Goal: Task Accomplishment & Management: Use online tool/utility

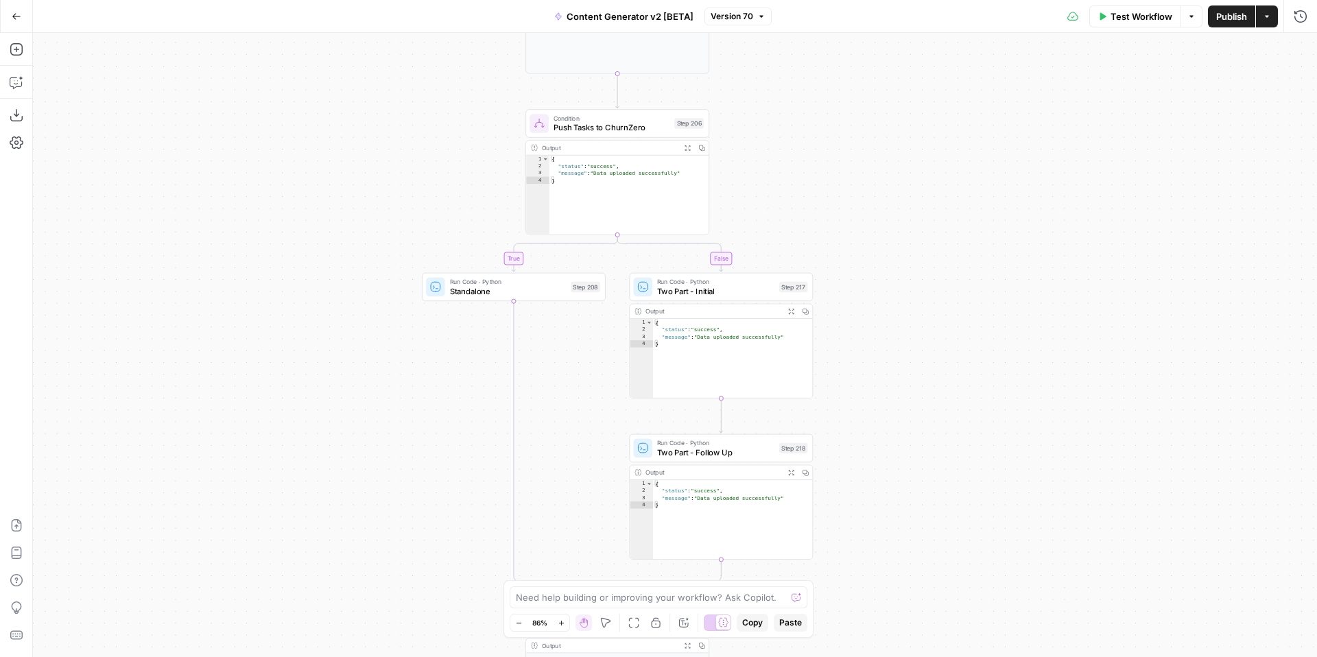
click at [19, 19] on icon "button" at bounding box center [17, 17] width 10 height 10
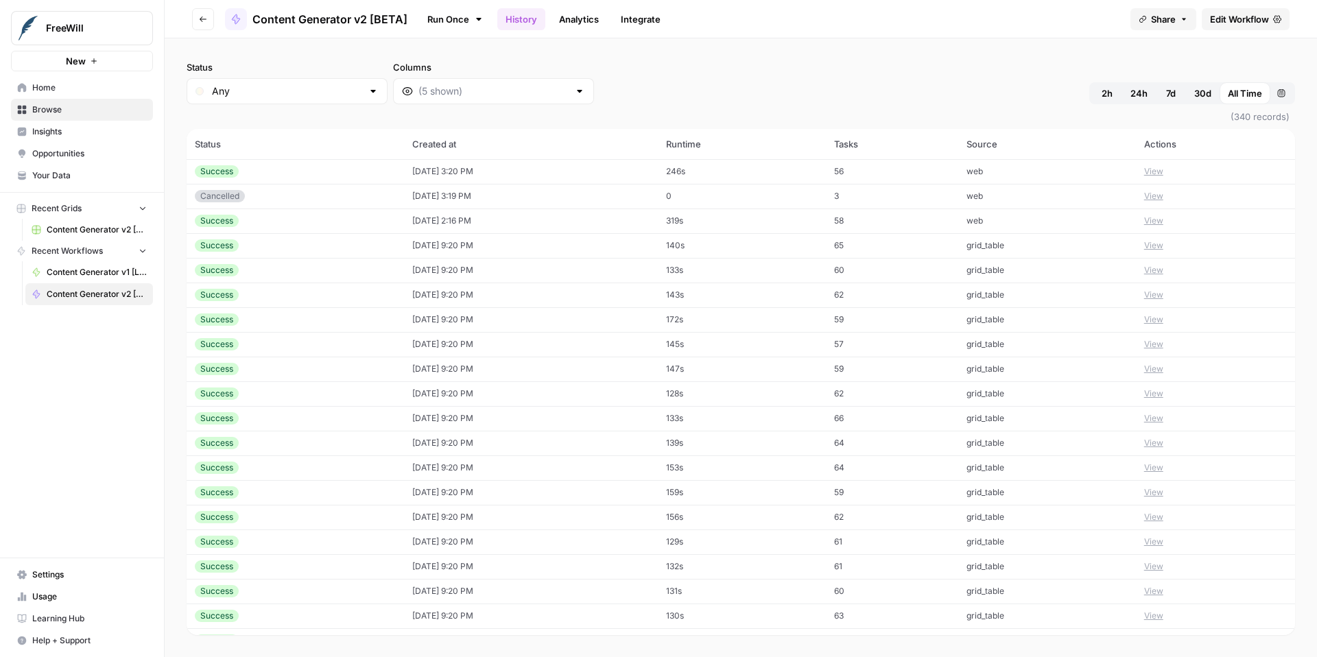
click at [1226, 19] on span "Edit Workflow" at bounding box center [1239, 19] width 59 height 14
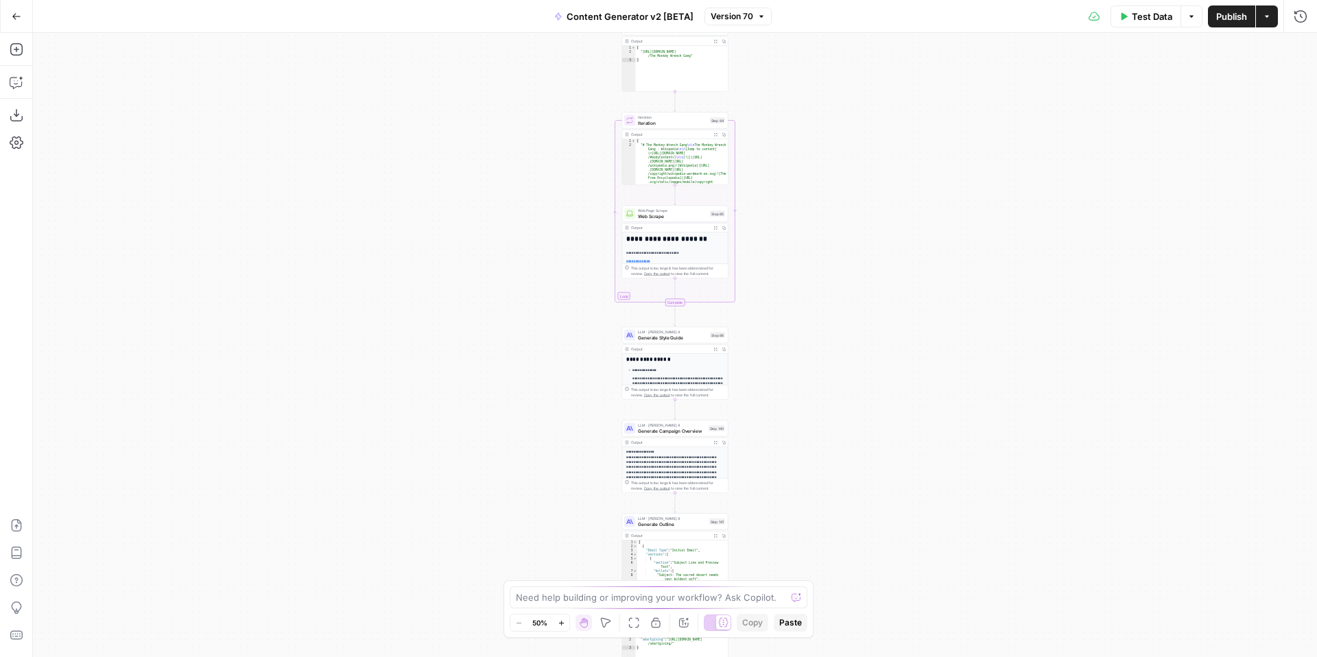
click at [563, 625] on icon "button" at bounding box center [562, 624] width 8 height 8
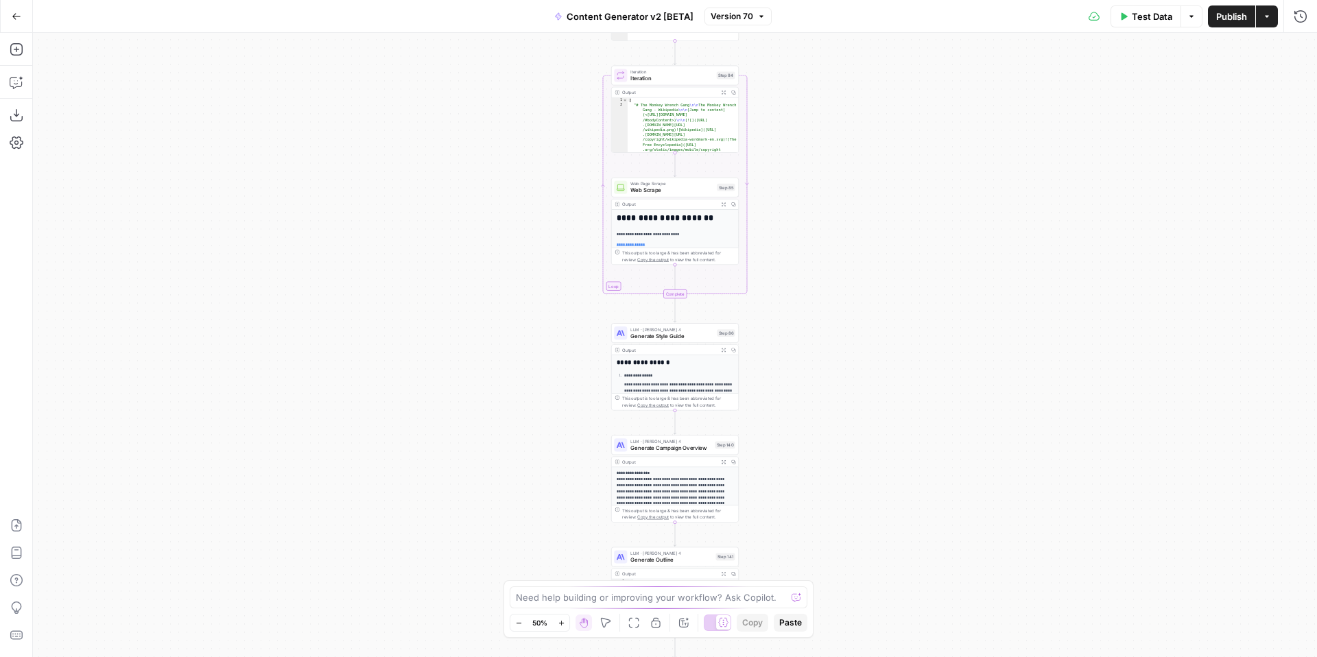
click at [563, 625] on icon "button" at bounding box center [562, 624] width 8 height 8
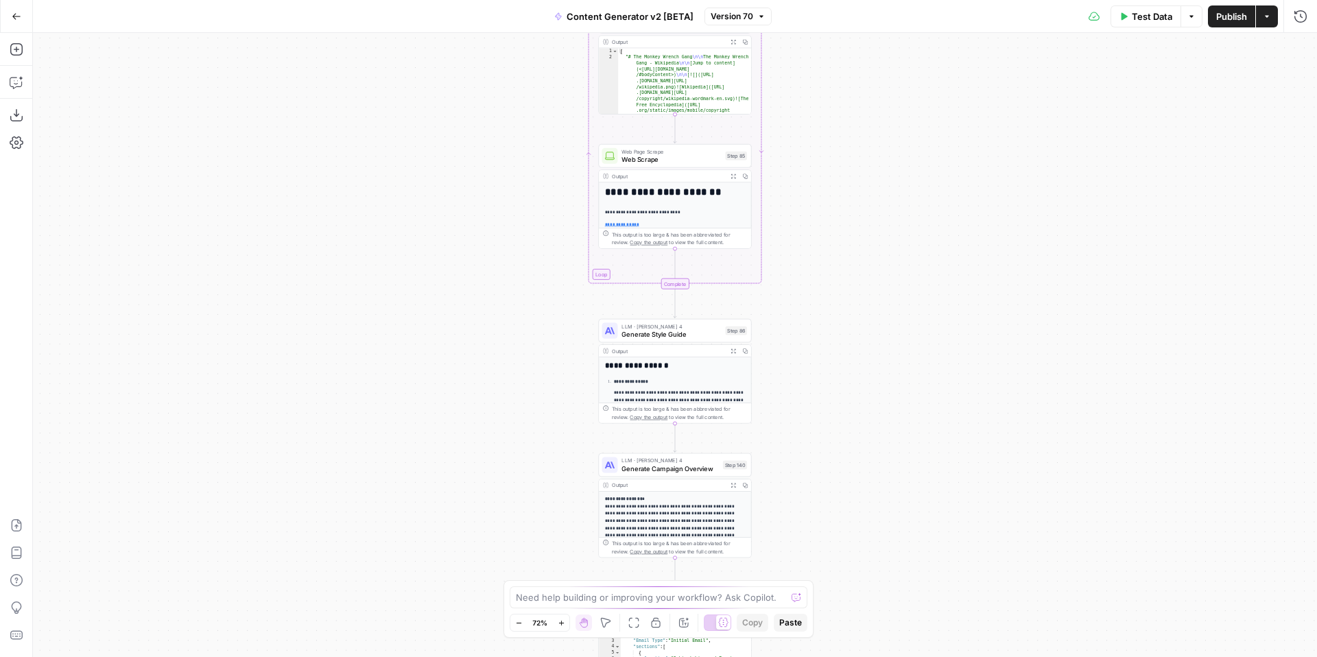
click at [563, 625] on icon "button" at bounding box center [562, 624] width 8 height 8
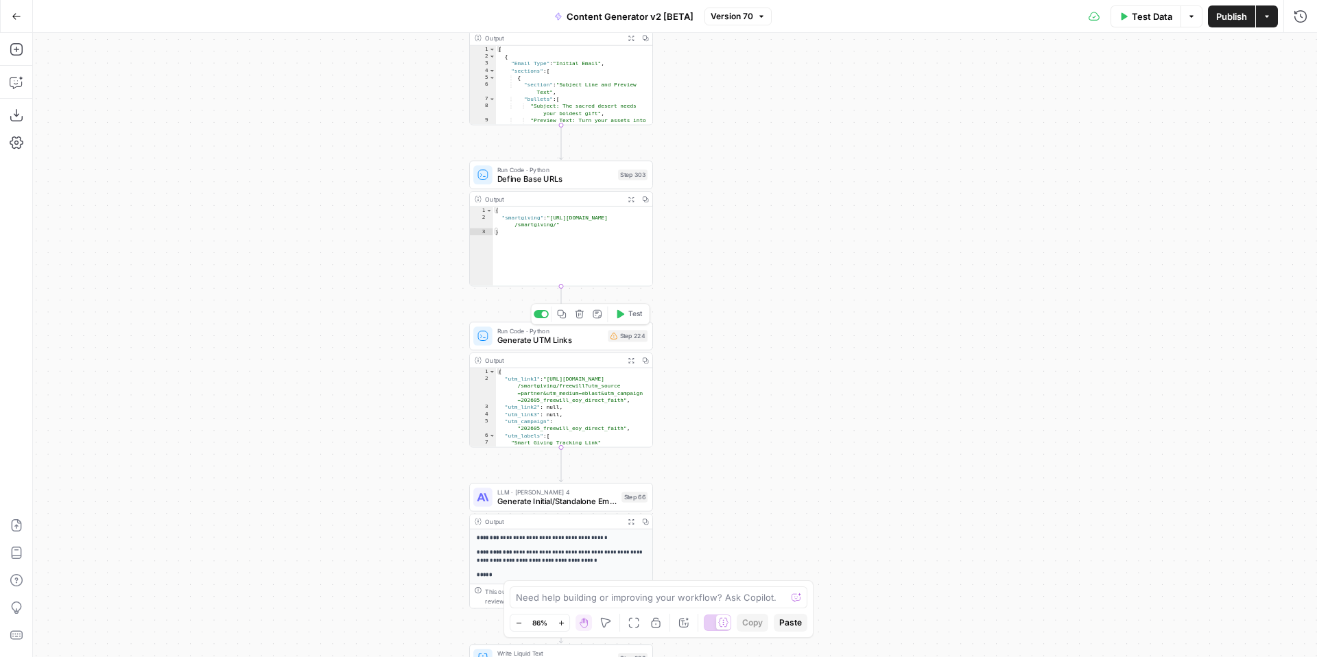
click at [539, 341] on span "Generate UTM Links" at bounding box center [550, 340] width 106 height 12
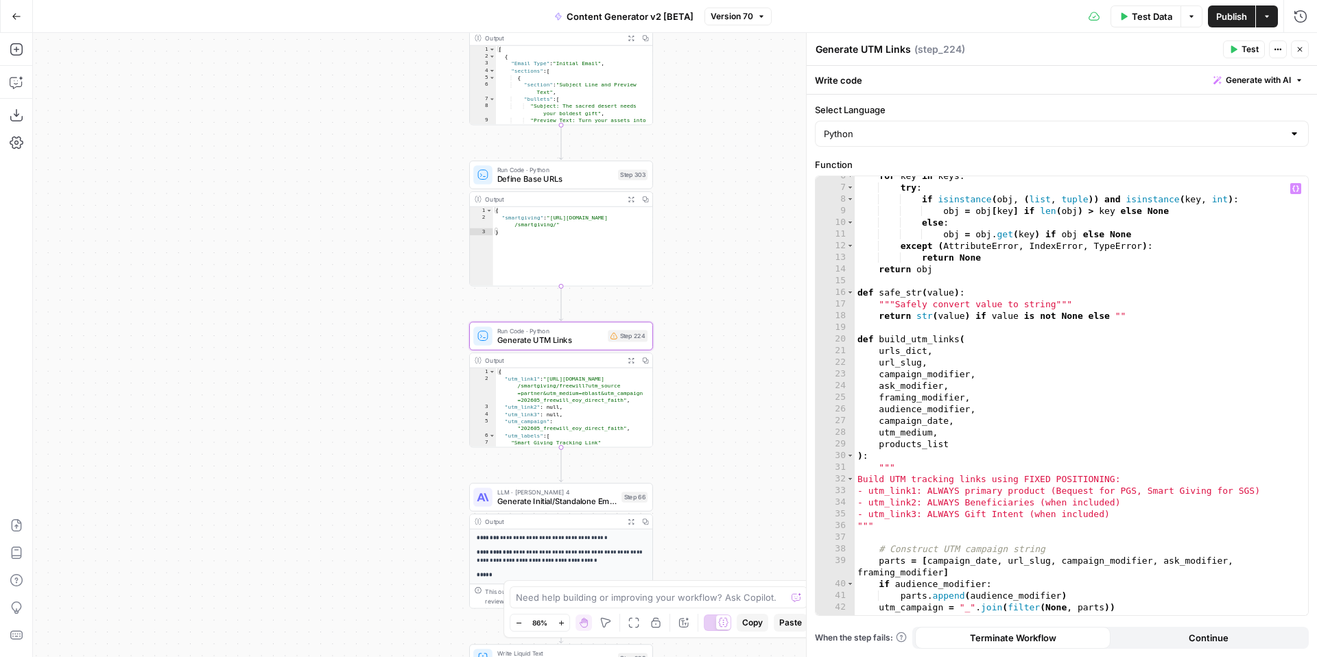
scroll to position [64, 0]
click at [525, 176] on span "Define Base URLs" at bounding box center [555, 179] width 116 height 12
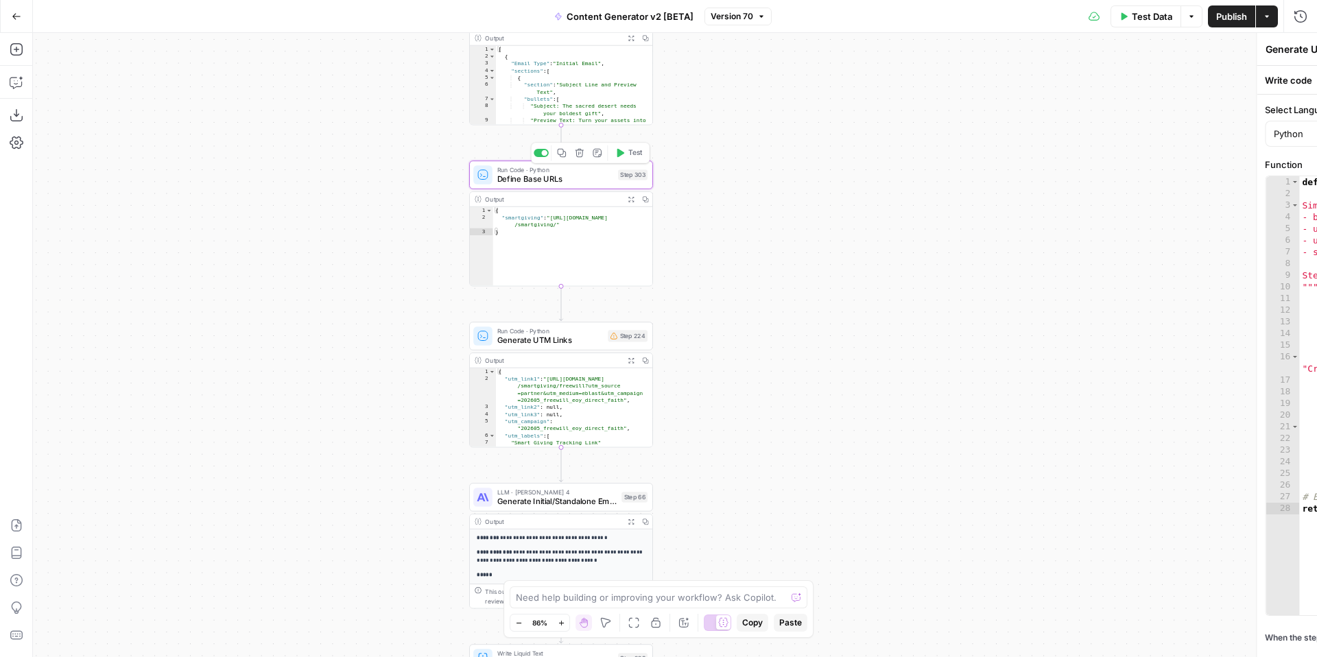
type textarea "Define Base URLs"
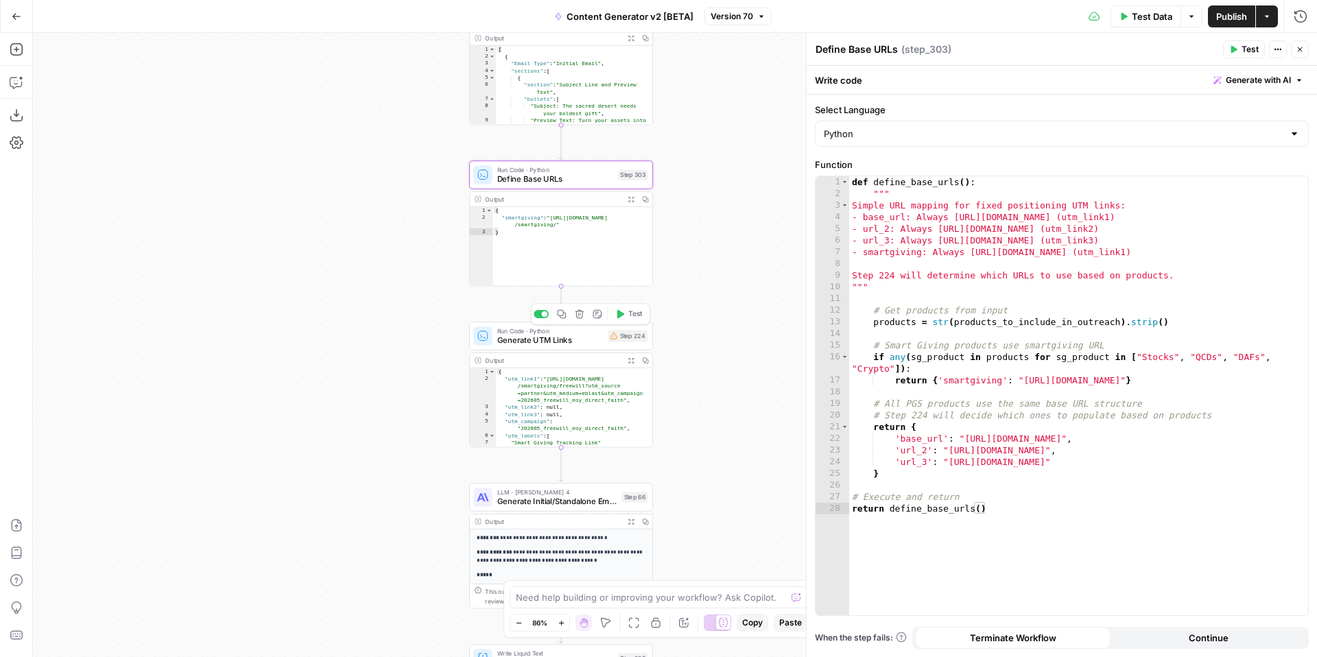
click at [537, 342] on span "Generate UTM Links" at bounding box center [550, 340] width 106 height 12
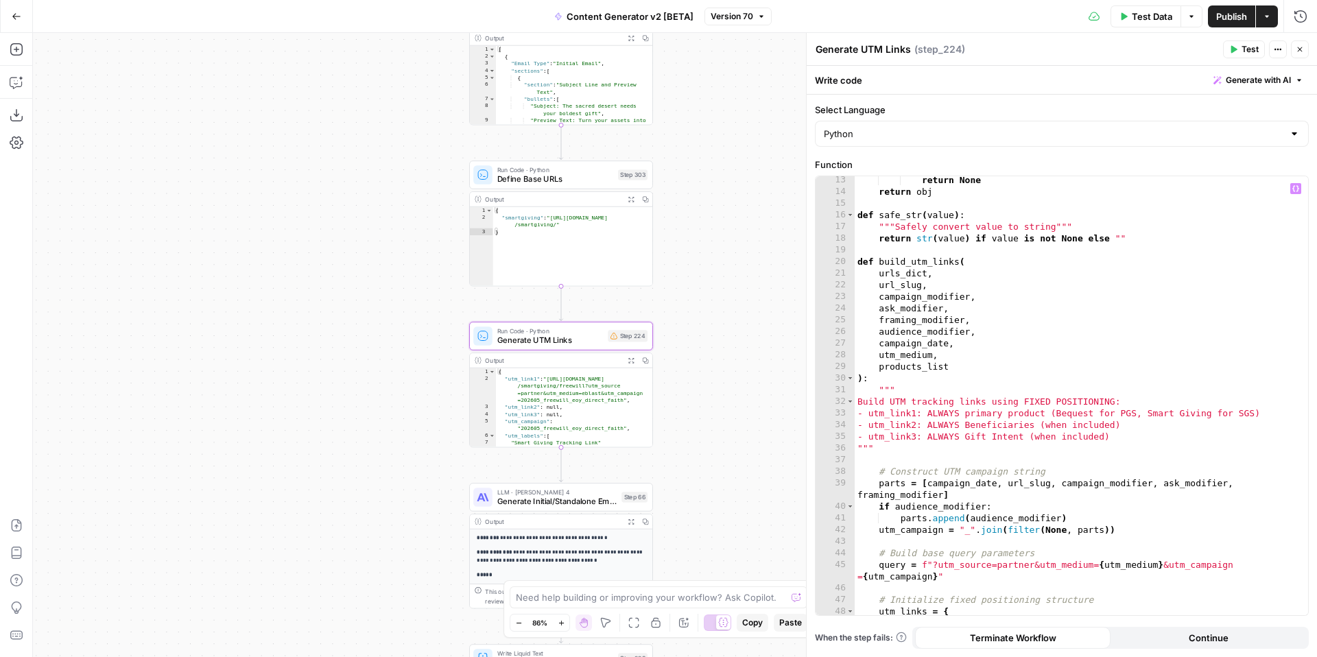
scroll to position [150, 0]
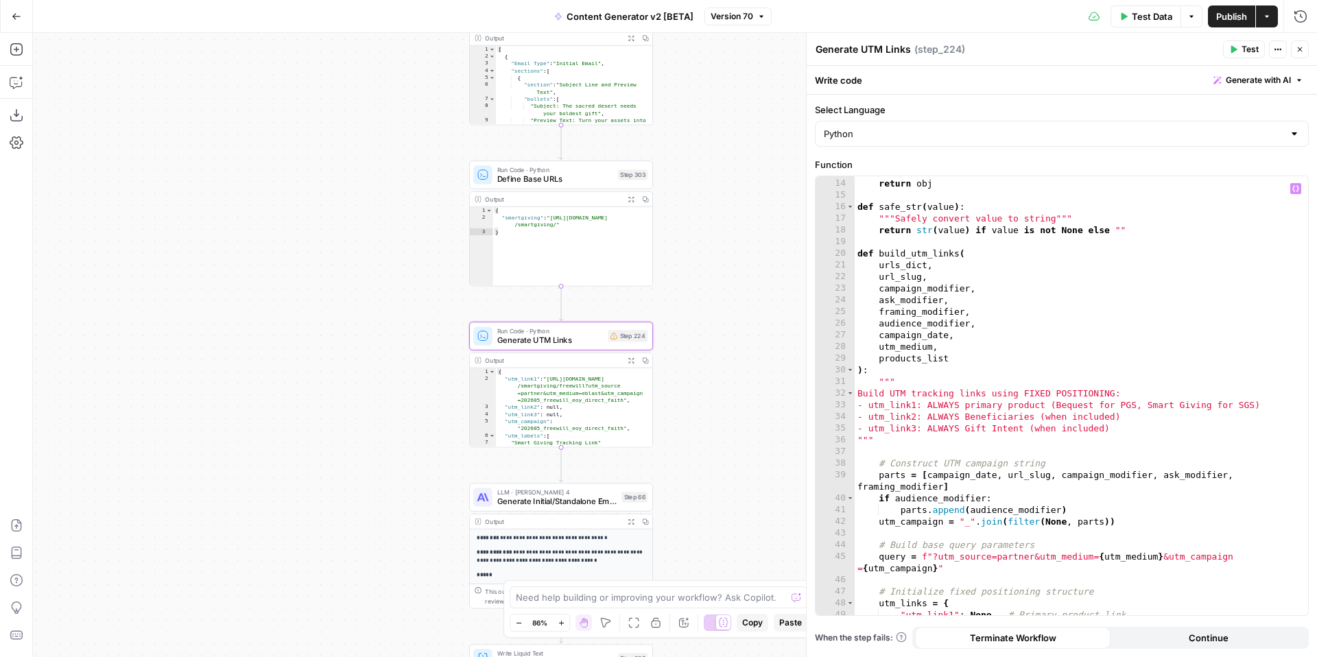
click at [931, 276] on div "return None return obj def safe_str ( value ) : """Safely convert value to stri…" at bounding box center [1082, 397] width 454 height 462
click at [988, 292] on div "return None return obj def safe_str ( value ) : """Safely convert value to stri…" at bounding box center [1082, 397] width 454 height 462
click at [959, 301] on div "return None return obj def safe_str ( value ) : """Safely convert value to stri…" at bounding box center [1082, 397] width 454 height 462
click at [983, 310] on div "return None return obj def safe_str ( value ) : """Safely convert value to stri…" at bounding box center [1082, 397] width 454 height 462
click at [985, 327] on div "return None return obj def safe_str ( value ) : """Safely convert value to stri…" at bounding box center [1082, 397] width 454 height 462
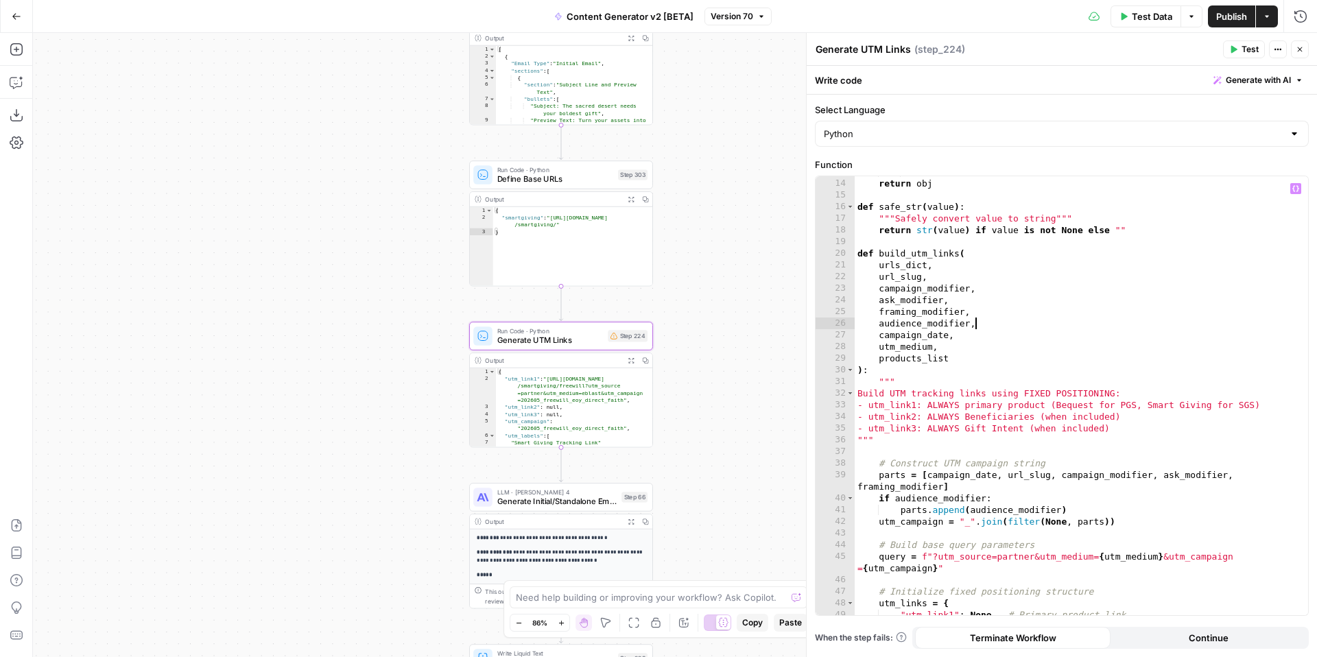
click at [963, 336] on div "return None return obj def safe_str ( value ) : """Safely convert value to stri…" at bounding box center [1082, 397] width 454 height 462
click at [961, 351] on div "return None return obj def safe_str ( value ) : """Safely convert value to stri…" at bounding box center [1082, 397] width 454 height 462
click at [969, 358] on div "return None return obj def safe_str ( value ) : """Safely convert value to stri…" at bounding box center [1082, 397] width 454 height 462
type textarea "**********"
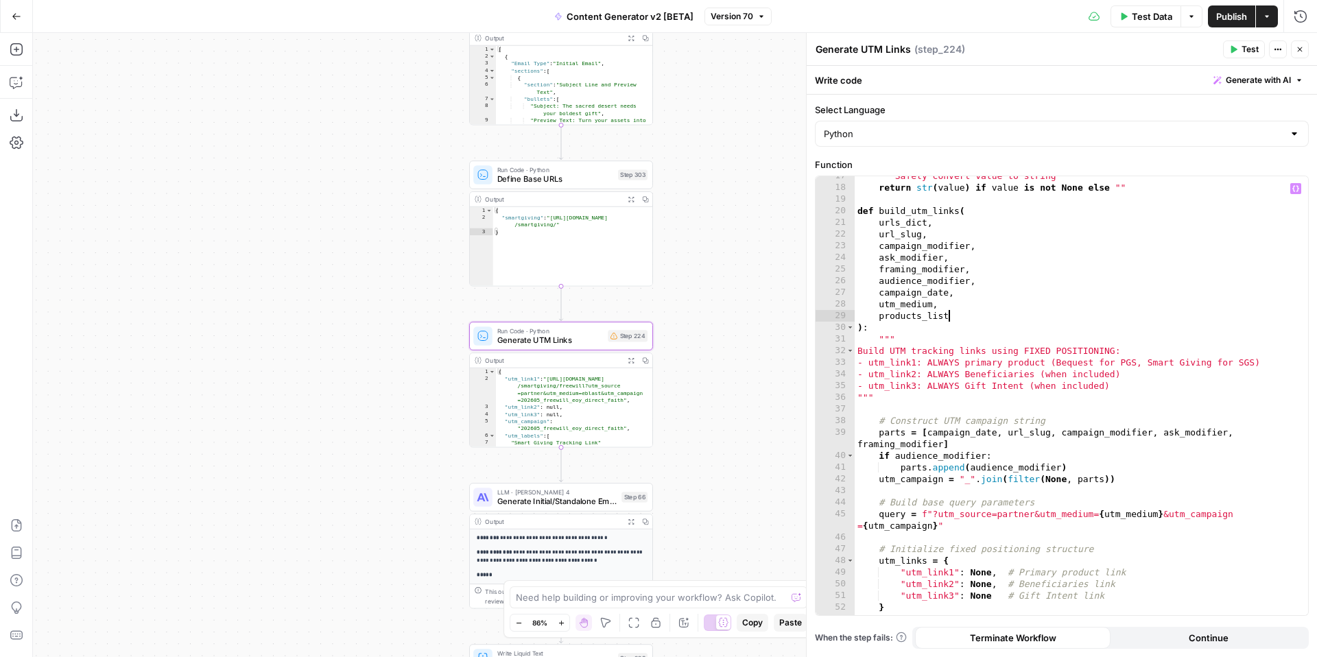
scroll to position [268, 0]
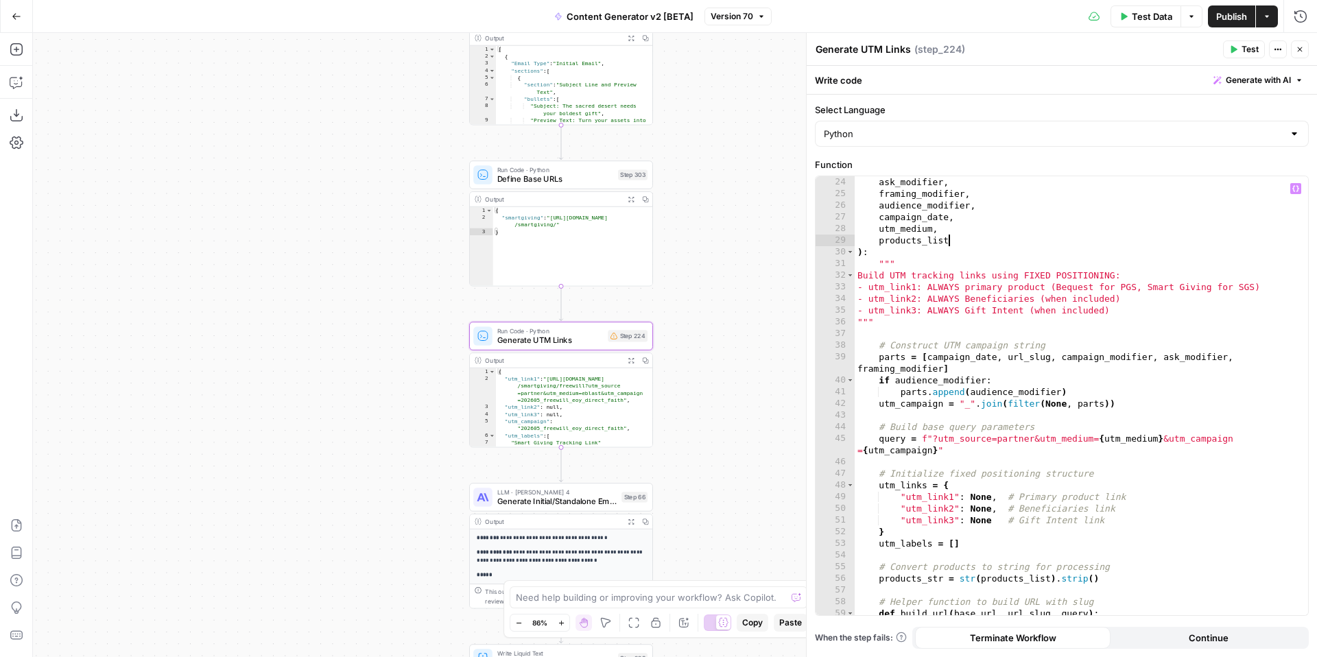
click at [1303, 54] on button "Close" at bounding box center [1300, 49] width 18 height 18
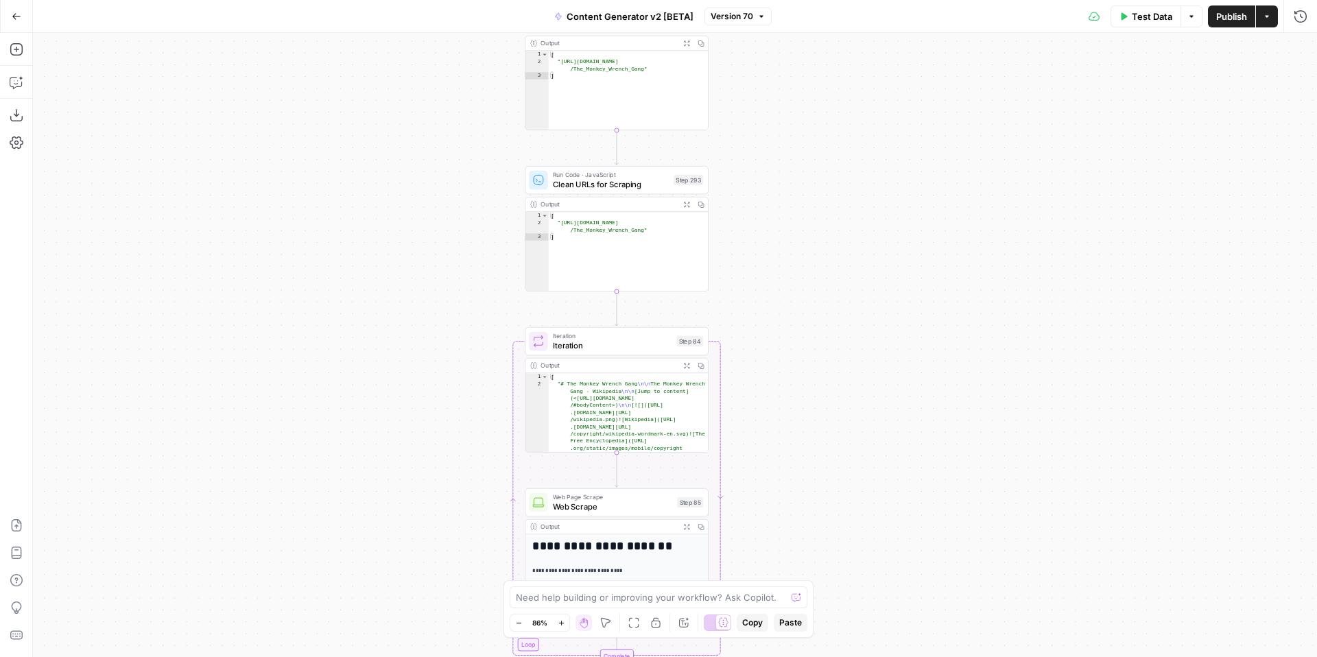
click at [15, 16] on icon "button" at bounding box center [17, 17] width 10 height 10
